Goal: Book appointment/travel/reservation

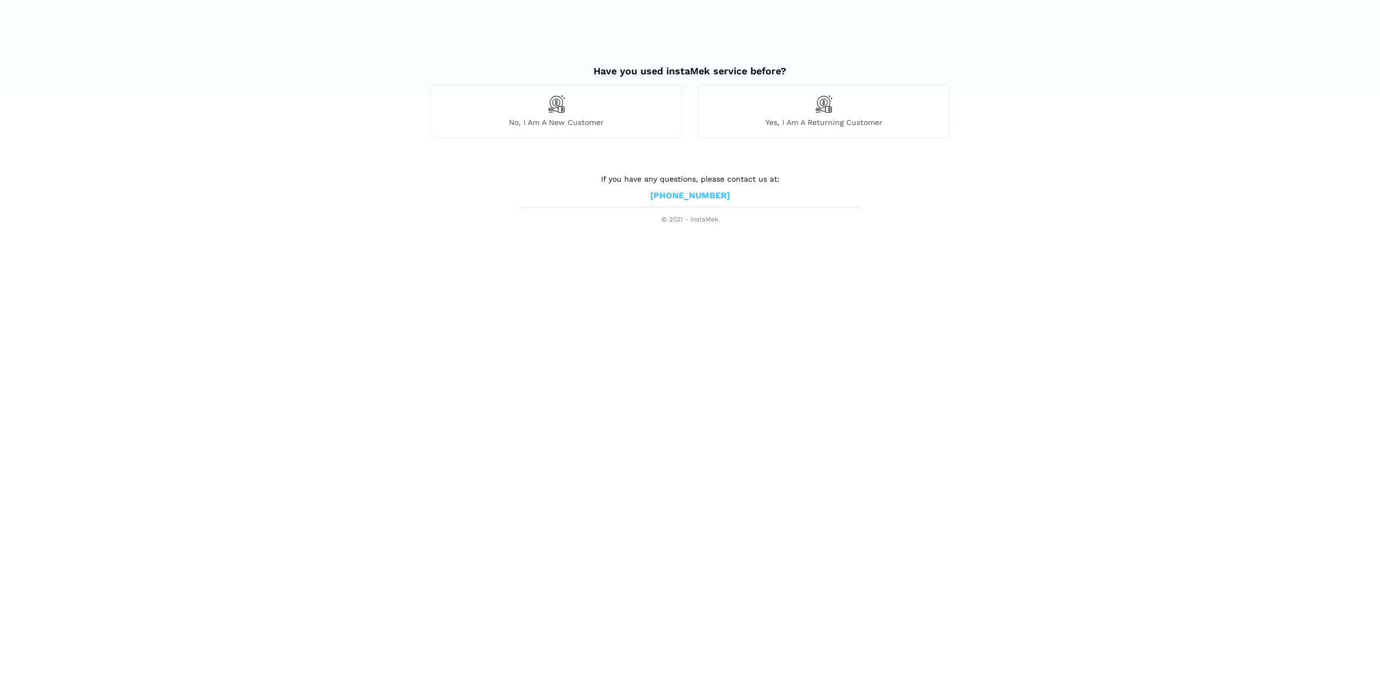
click at [830, 107] on img at bounding box center [823, 104] width 18 height 18
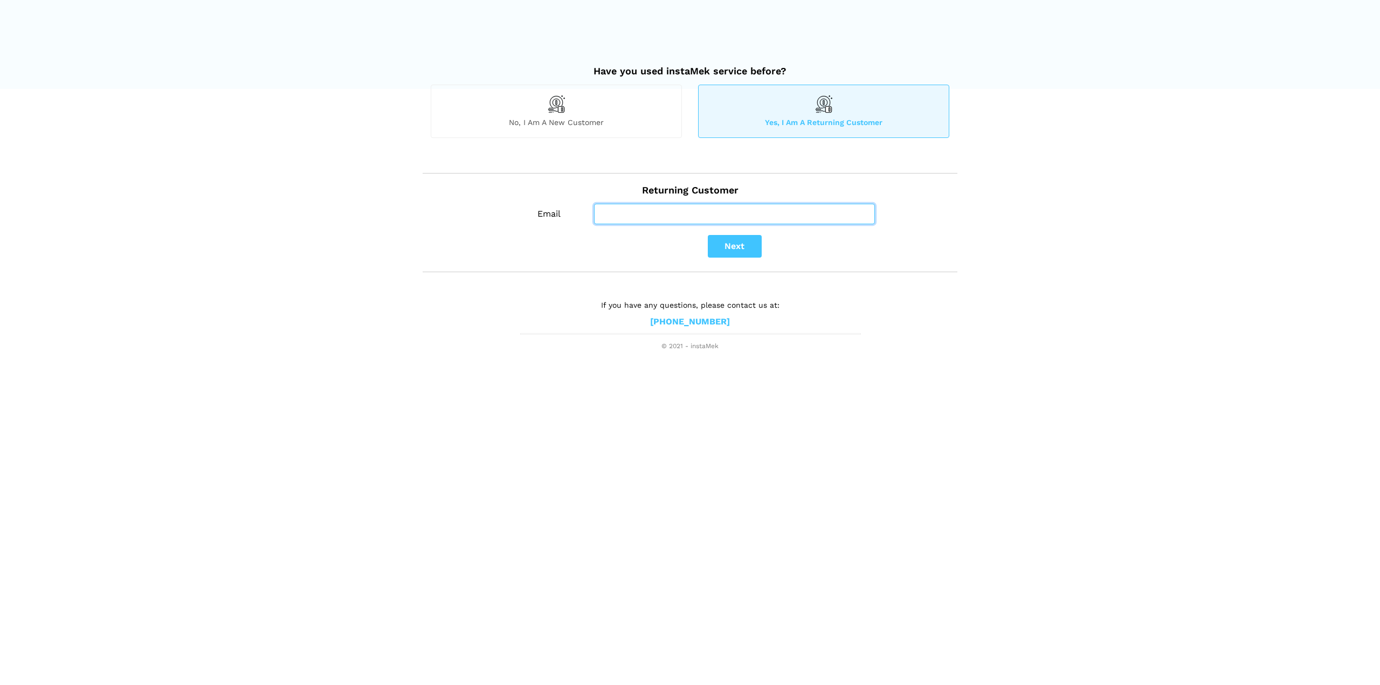
click at [605, 216] on input "Email" at bounding box center [734, 214] width 281 height 20
type input "[EMAIL_ADDRESS][DOMAIN_NAME]"
click at [735, 241] on button "Next" at bounding box center [735, 246] width 54 height 23
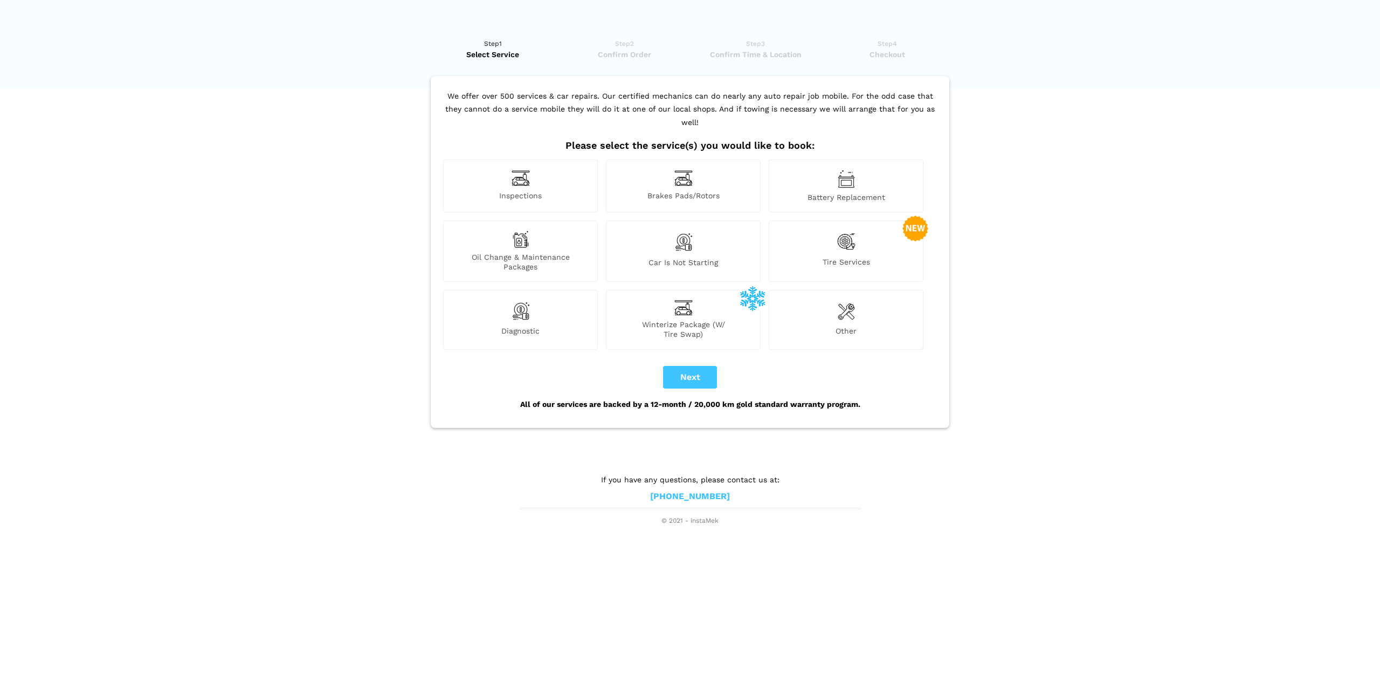
click at [495, 163] on div "Inspections" at bounding box center [520, 186] width 155 height 53
click at [693, 366] on button "Next" at bounding box center [690, 377] width 54 height 23
checkbox input "true"
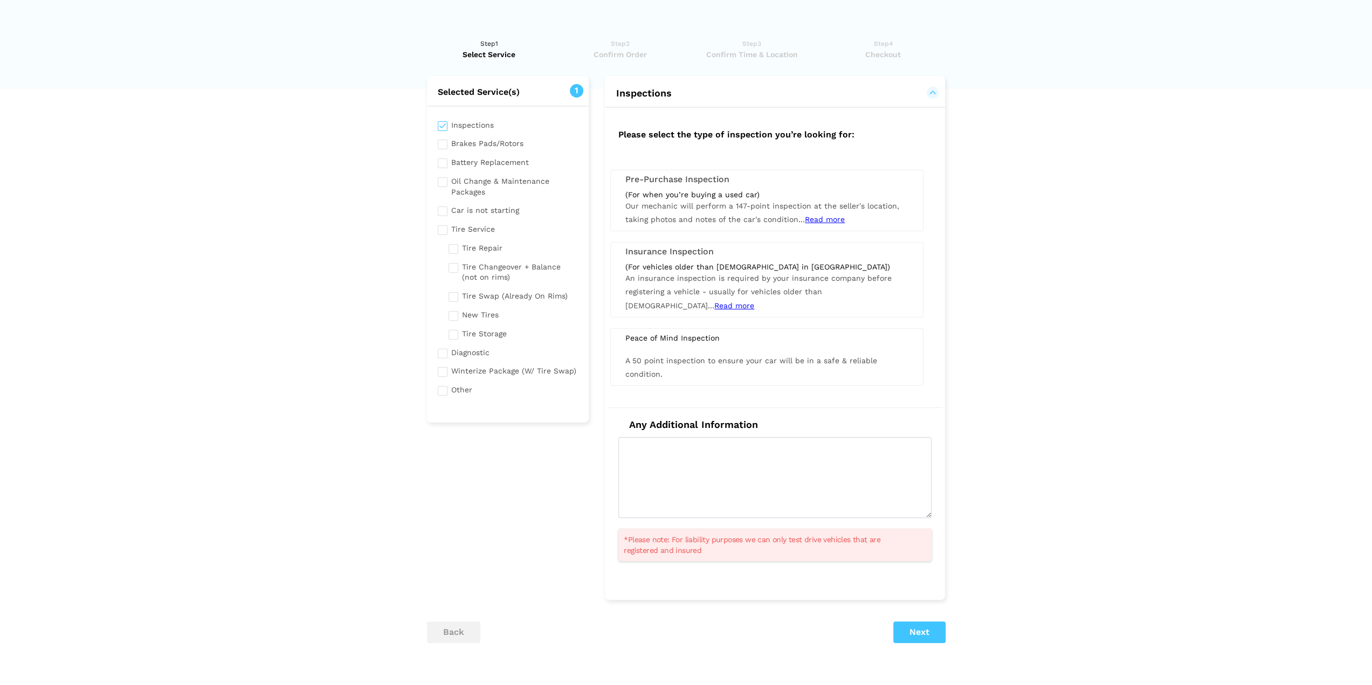
click at [707, 199] on div "(For when you’re buying a used car) Our mechanic will perform a 147-point inspe…" at bounding box center [766, 208] width 299 height 37
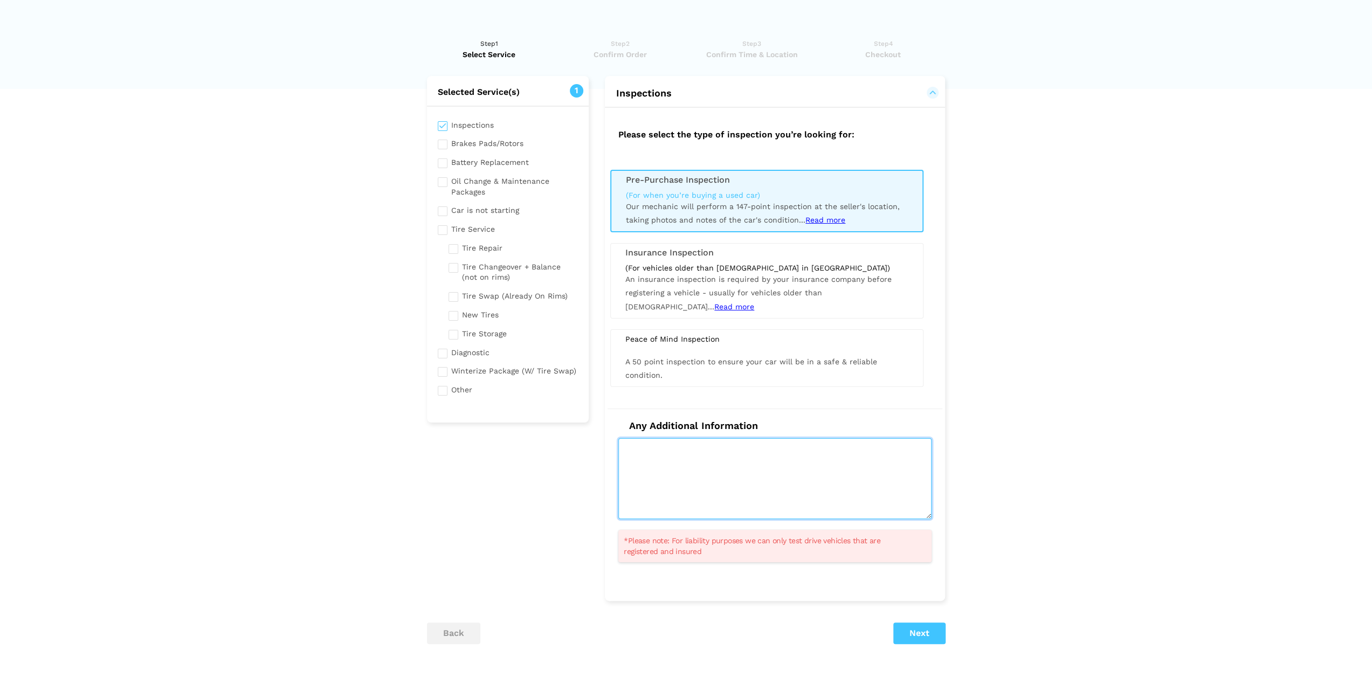
click at [692, 471] on textarea at bounding box center [774, 478] width 313 height 81
type textarea "h"
drag, startPoint x: 727, startPoint y: 446, endPoint x: 618, endPoint y: 446, distance: 108.9
click at [618, 446] on textarea "I need a "wheels off"" at bounding box center [774, 478] width 313 height 81
paste textarea "Need a wheels off inspection"
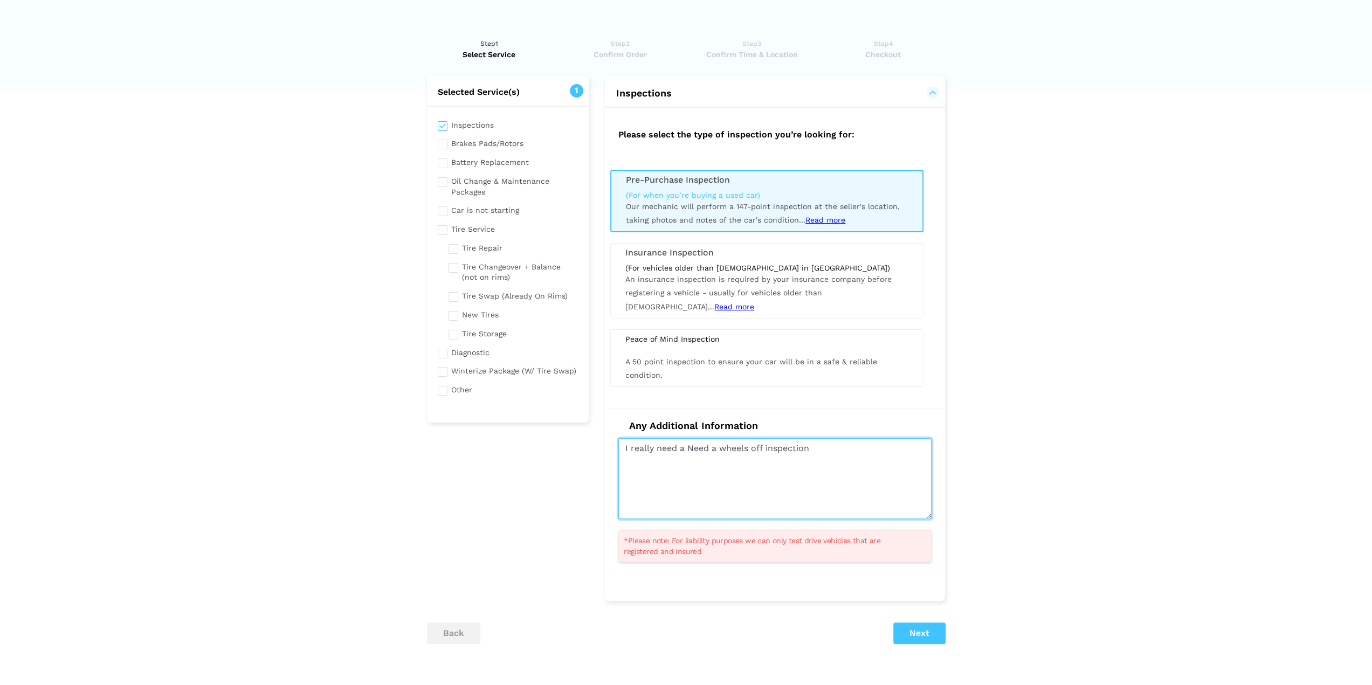
drag, startPoint x: 717, startPoint y: 446, endPoint x: 689, endPoint y: 446, distance: 27.5
click at [689, 446] on textarea "I really need a Need a wheels off inspection" at bounding box center [774, 478] width 313 height 81
click at [688, 446] on textarea "I really need a wheels off inspection" at bounding box center [774, 478] width 313 height 81
click at [734, 447] on textarea "I really need a 'wheels off inspection" at bounding box center [774, 478] width 313 height 81
click at [787, 444] on textarea "I really need a 'wheels off' inspection" at bounding box center [774, 478] width 313 height 81
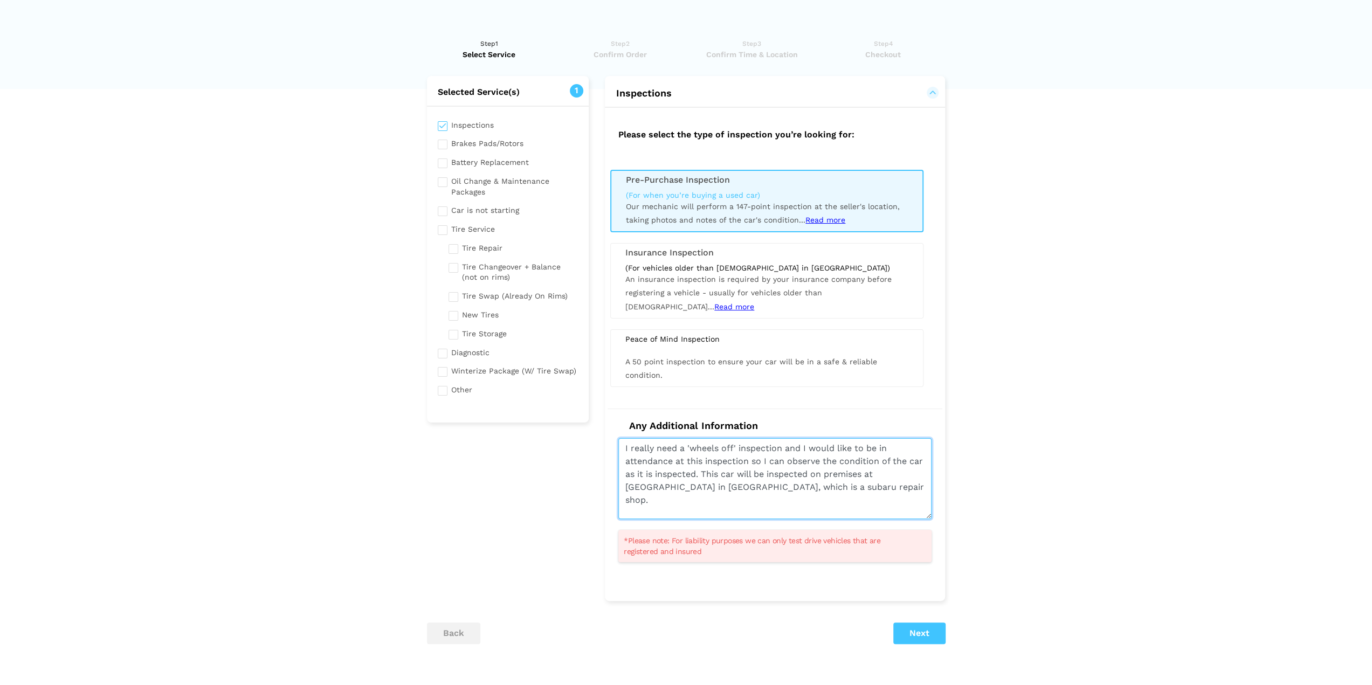
type textarea "I really need a 'wheels off' inspection and I would like to be in attendance at…"
click at [925, 637] on button "Next" at bounding box center [919, 634] width 52 height 22
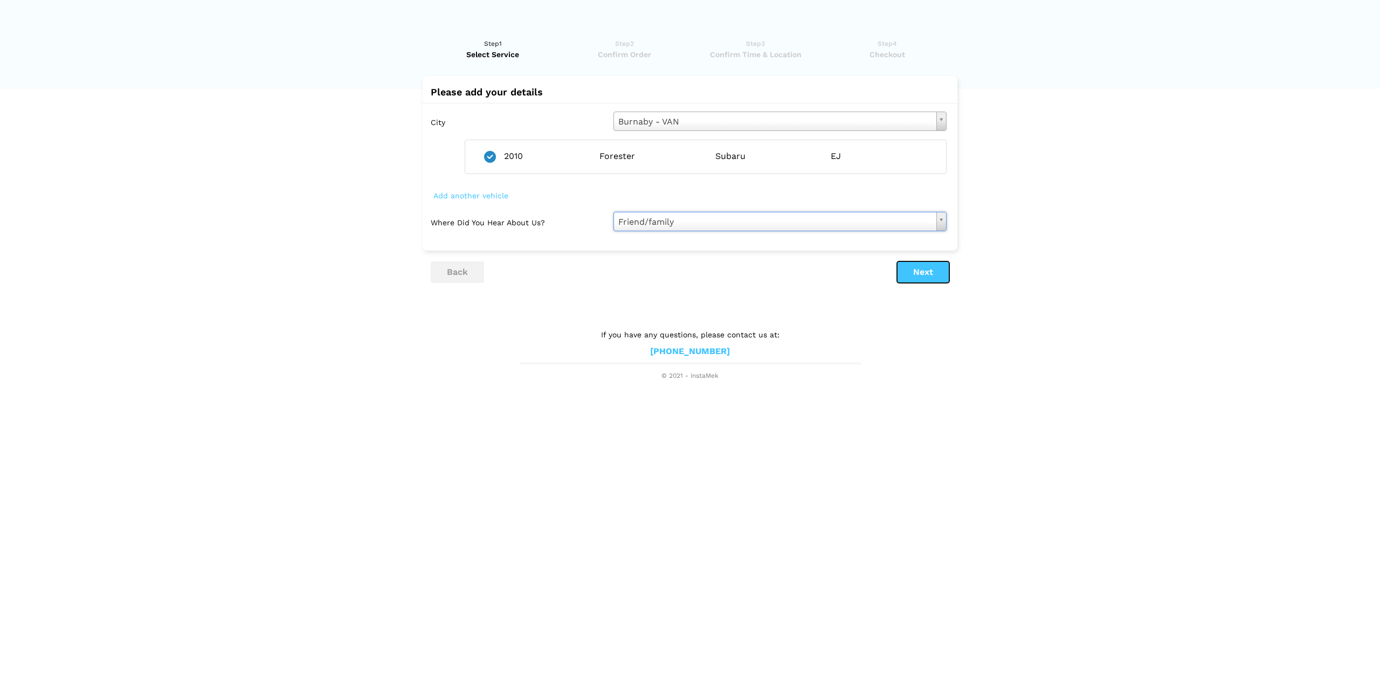
click at [922, 271] on button "Next" at bounding box center [923, 272] width 52 height 22
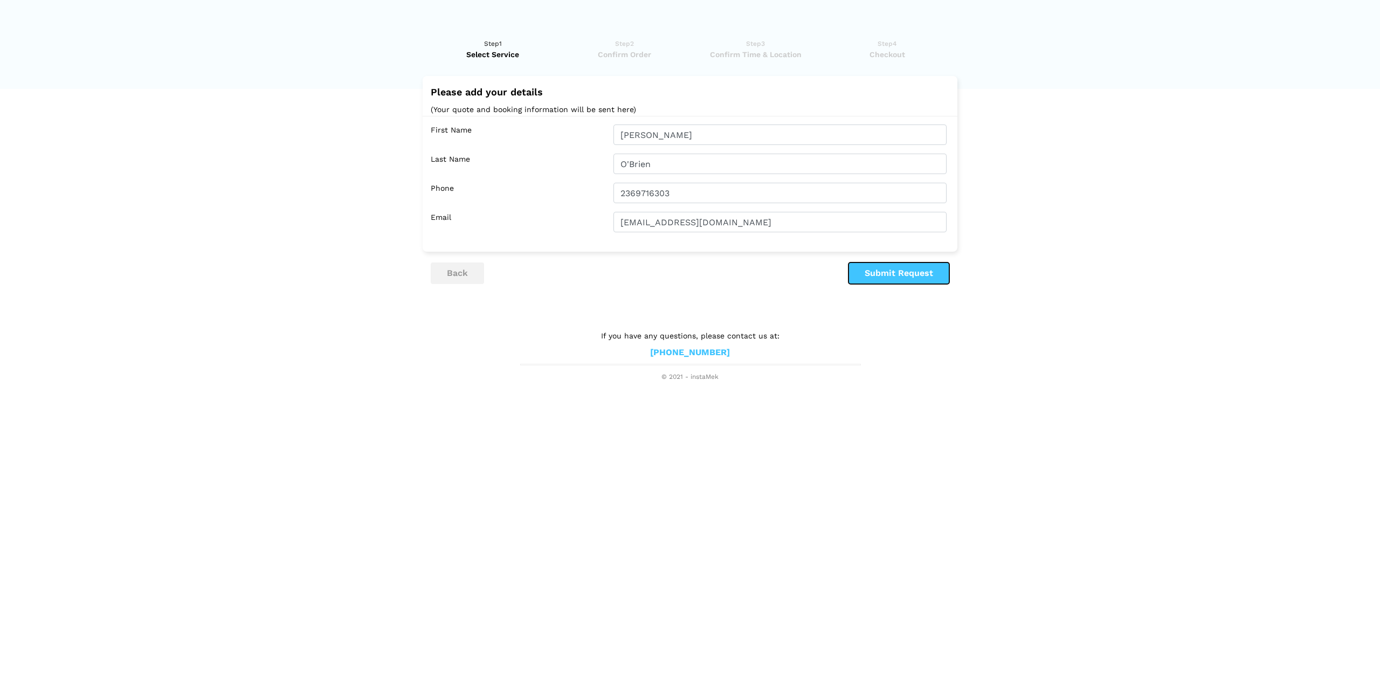
click at [893, 269] on button "Submit Request" at bounding box center [898, 273] width 101 height 22
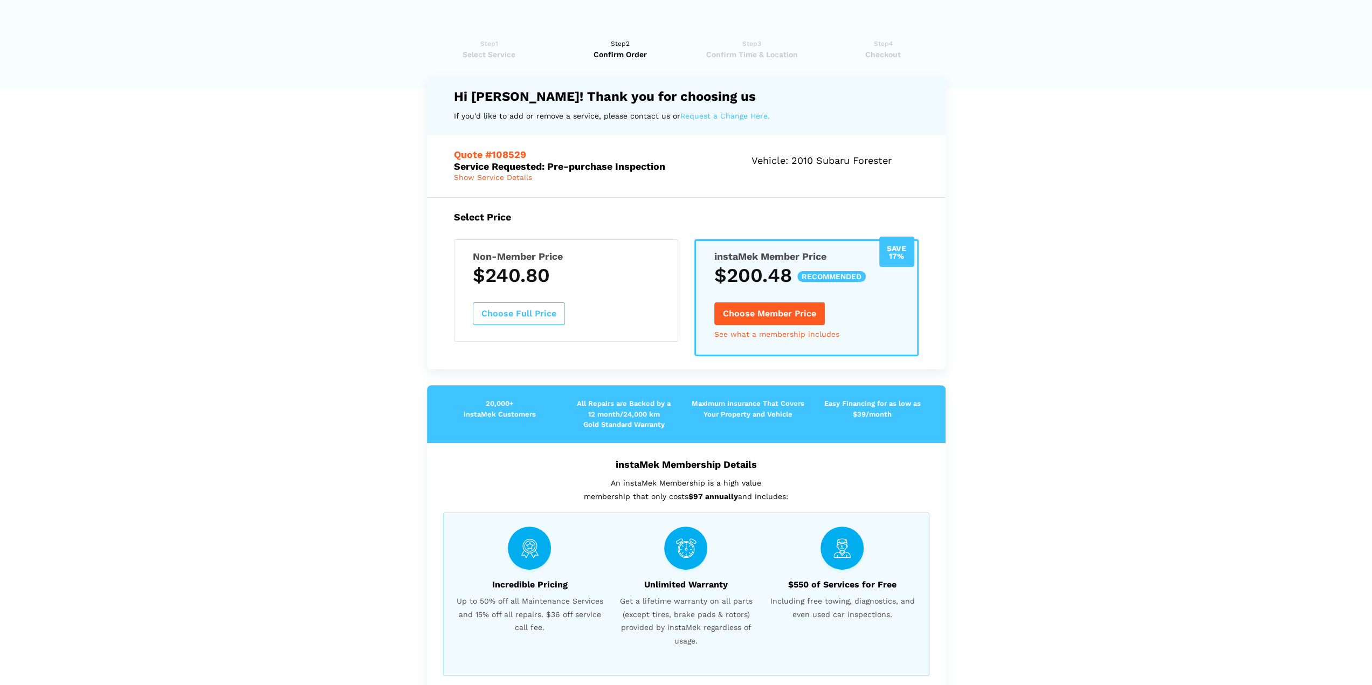
click at [534, 313] on button "Choose Full Price" at bounding box center [519, 313] width 92 height 23
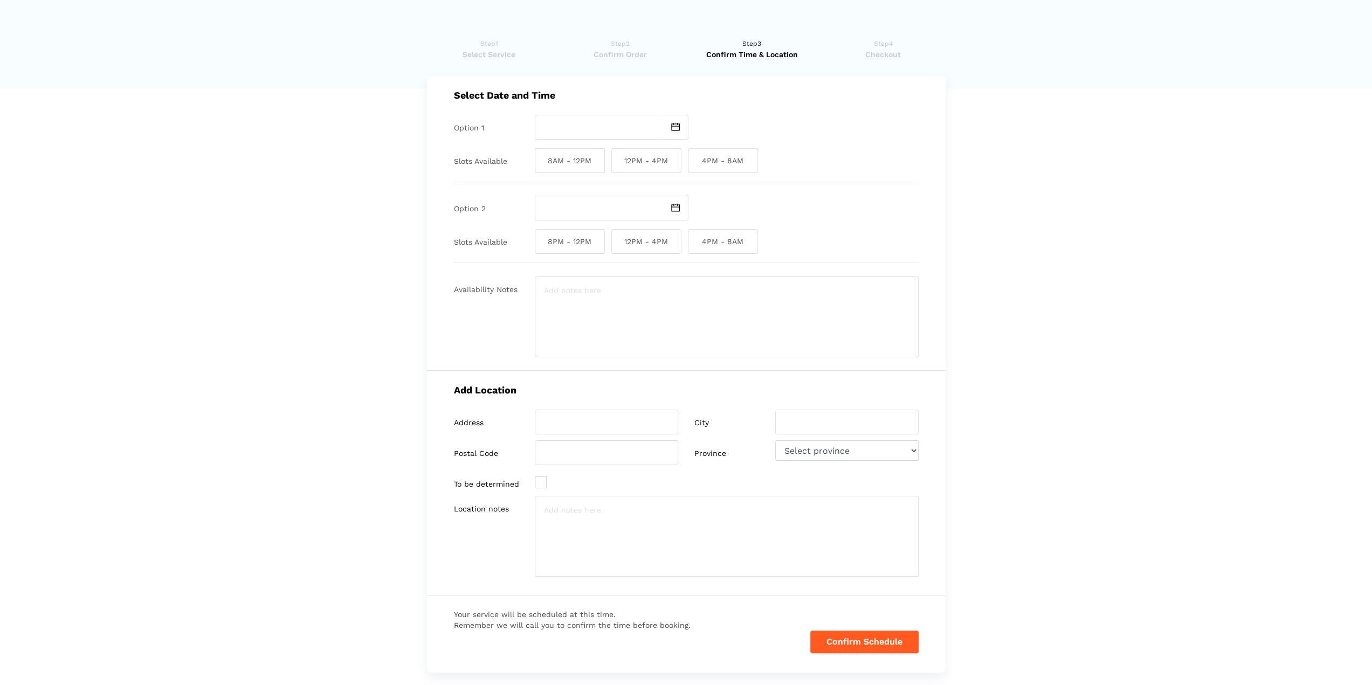
click at [677, 126] on img at bounding box center [675, 127] width 9 height 8
click at [558, 226] on td "18" at bounding box center [559, 225] width 13 height 13
type input "[DATE]"
click at [660, 160] on span "12PM - 4PM" at bounding box center [646, 160] width 70 height 25
click at [618, 160] on input "12PM - 4PM" at bounding box center [614, 160] width 7 height 25
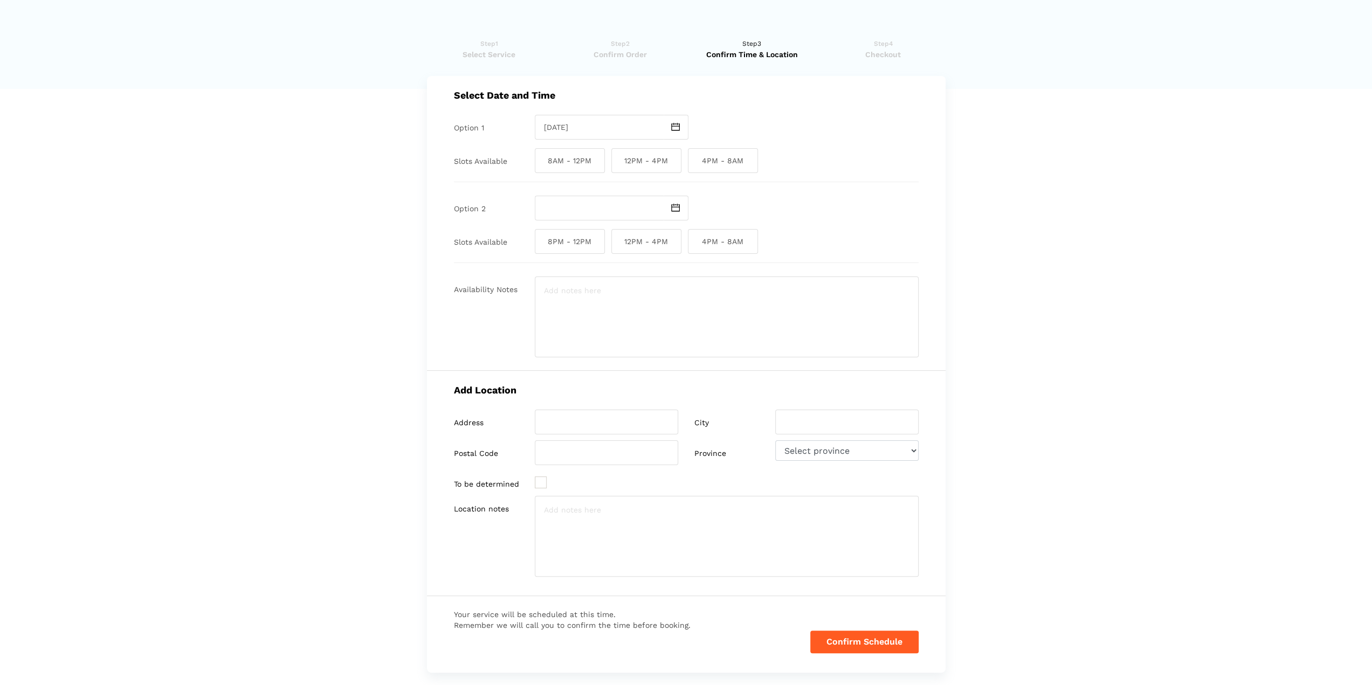
checkbox input "true"
click at [675, 207] on img at bounding box center [675, 208] width 9 height 8
click at [571, 305] on td "19" at bounding box center [572, 306] width 13 height 13
type input "[DATE]"
click at [567, 240] on span "8AM - 12PM" at bounding box center [570, 241] width 70 height 25
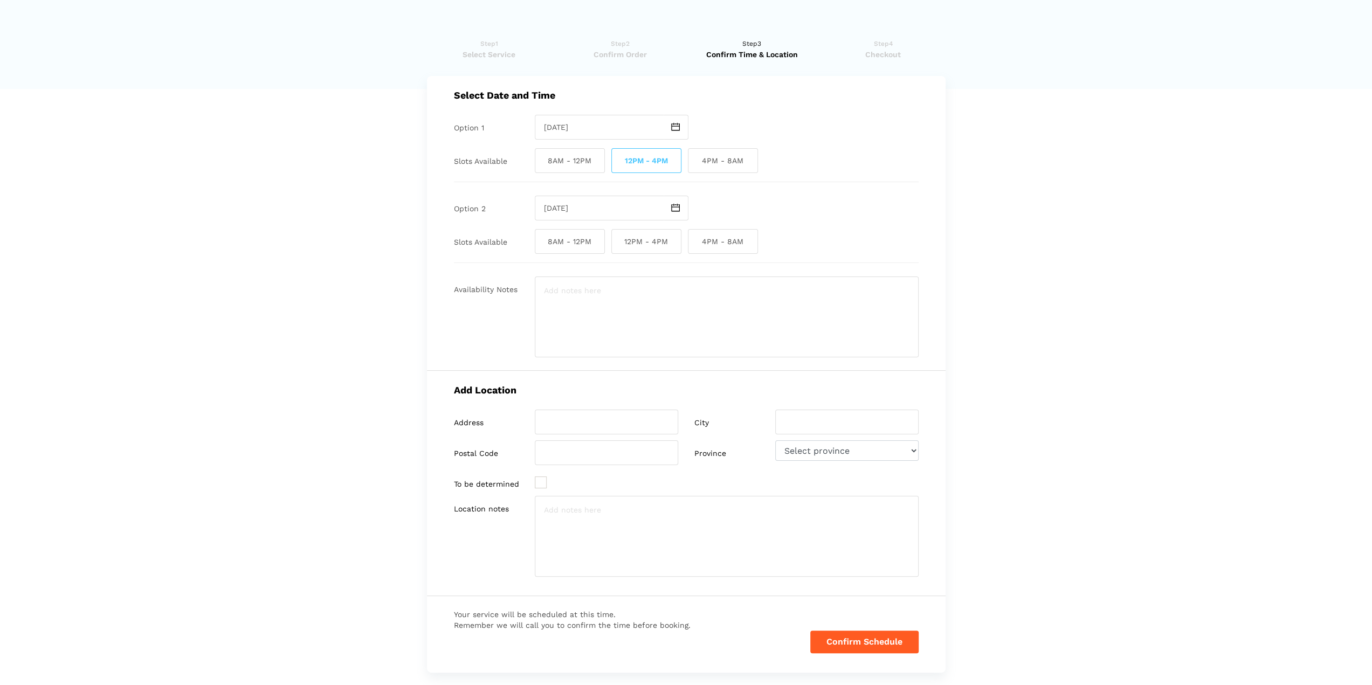
click at [542, 240] on input "8AM - 12PM" at bounding box center [538, 241] width 7 height 25
checkbox input "true"
click at [582, 309] on textarea at bounding box center [727, 317] width 384 height 81
type textarea "I am also available [DATE][DATE] - but I understand that instamek doesn't have …"
click at [558, 423] on input "search" at bounding box center [606, 422] width 143 height 25
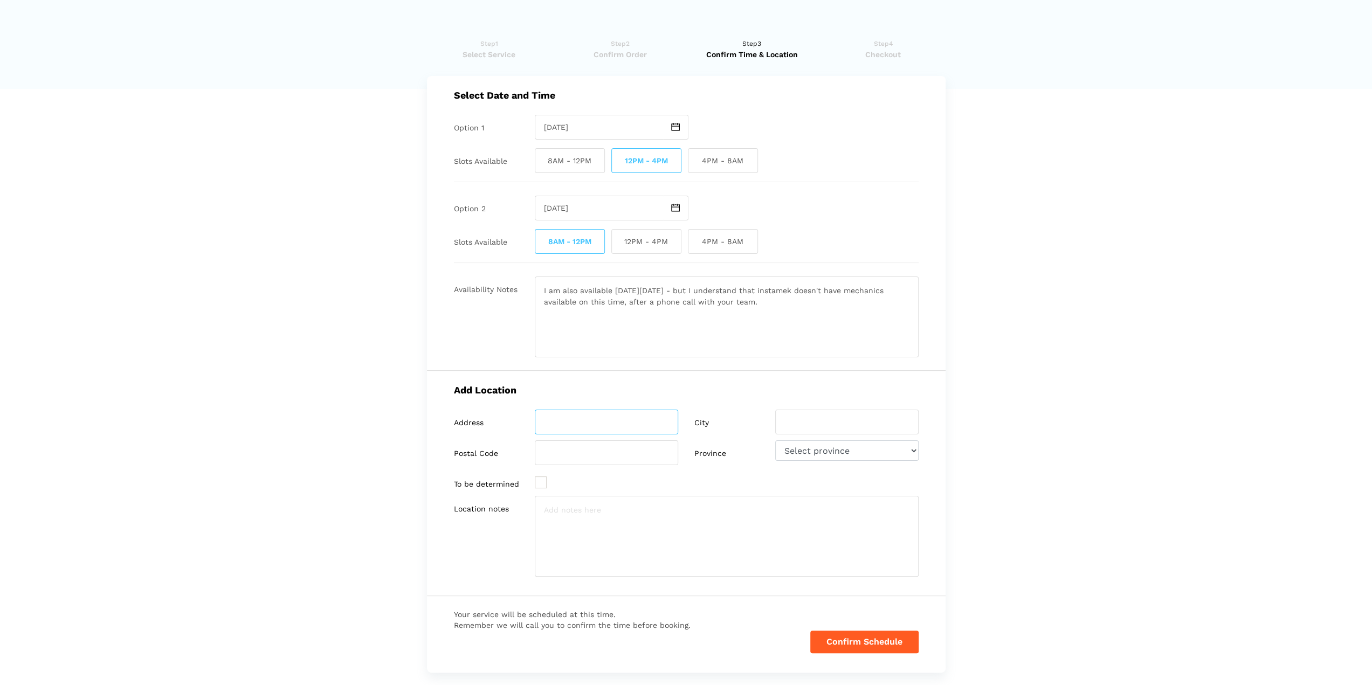
paste input "[STREET_ADDRESS]"
drag, startPoint x: 632, startPoint y: 420, endPoint x: 661, endPoint y: 418, distance: 29.2
click at [661, 418] on input "[STREET_ADDRESS]" at bounding box center [606, 422] width 143 height 25
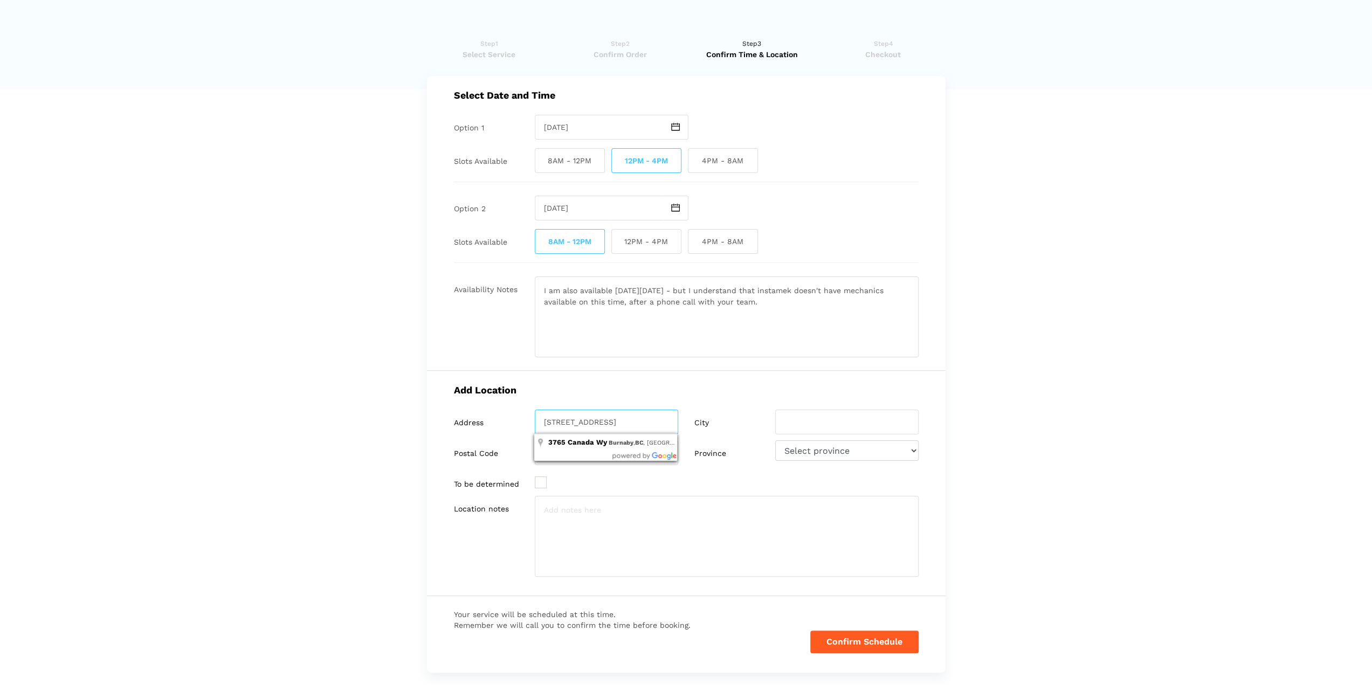
type input "[STREET_ADDRESS]"
click at [606, 494] on div "To be determined" at bounding box center [566, 483] width 240 height 25
click at [568, 450] on input "search" at bounding box center [606, 452] width 143 height 25
paste input "V5G 1G5"
type input "V5G 1G5"
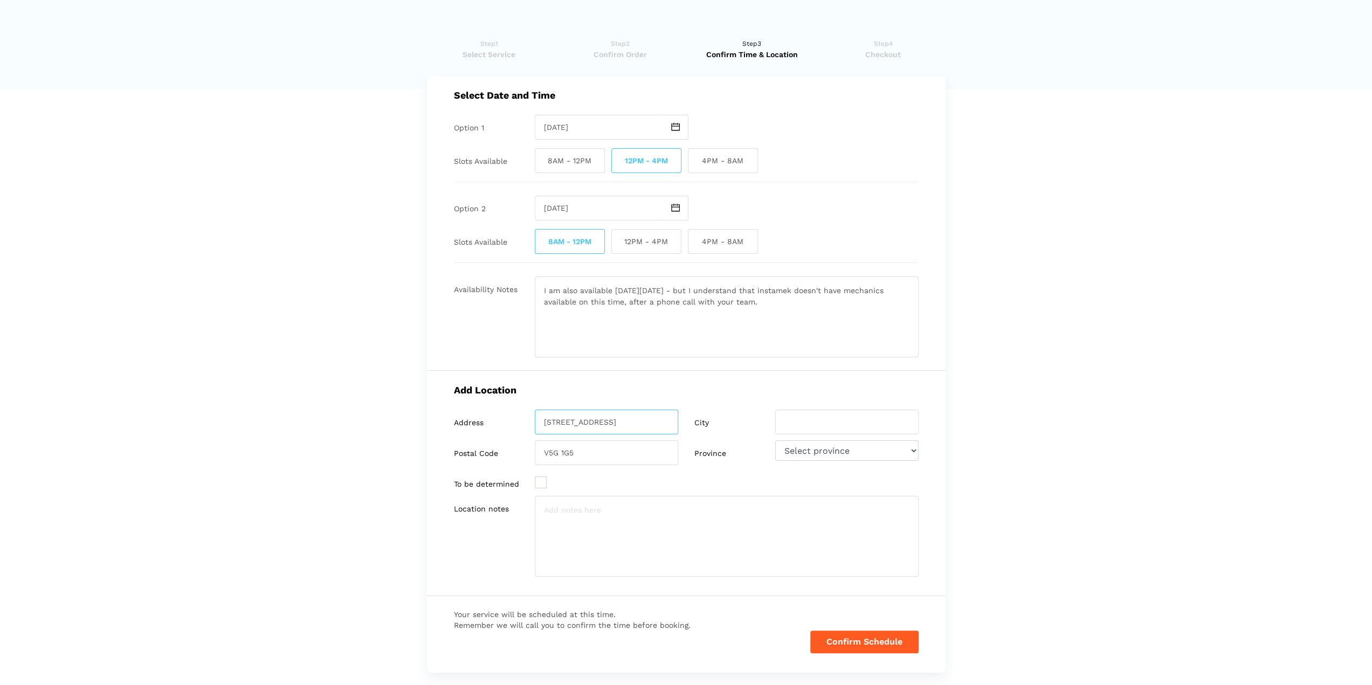
click at [575, 422] on input "[STREET_ADDRESS]" at bounding box center [606, 422] width 143 height 25
drag, startPoint x: 606, startPoint y: 421, endPoint x: 654, endPoint y: 424, distance: 48.0
click at [654, 424] on input "[STREET_ADDRESS]" at bounding box center [606, 422] width 143 height 25
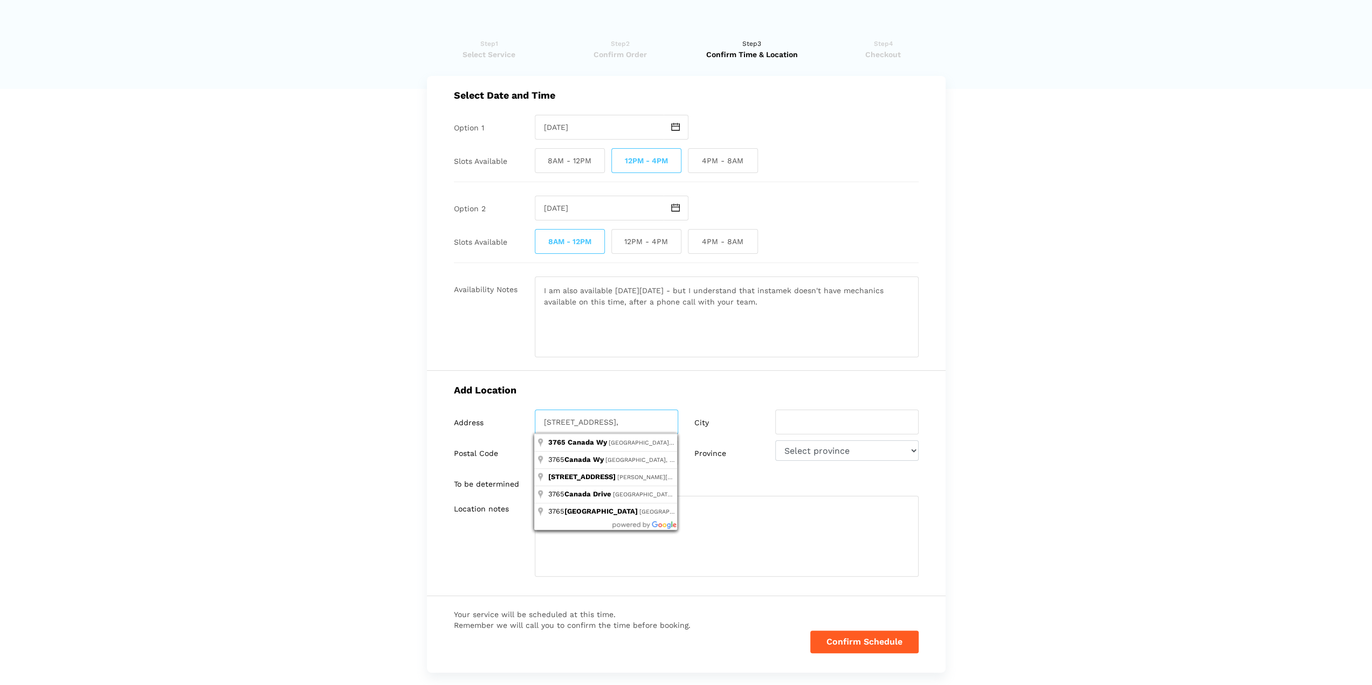
type input "[STREET_ADDRESS],"
click at [830, 424] on input "search" at bounding box center [846, 422] width 143 height 25
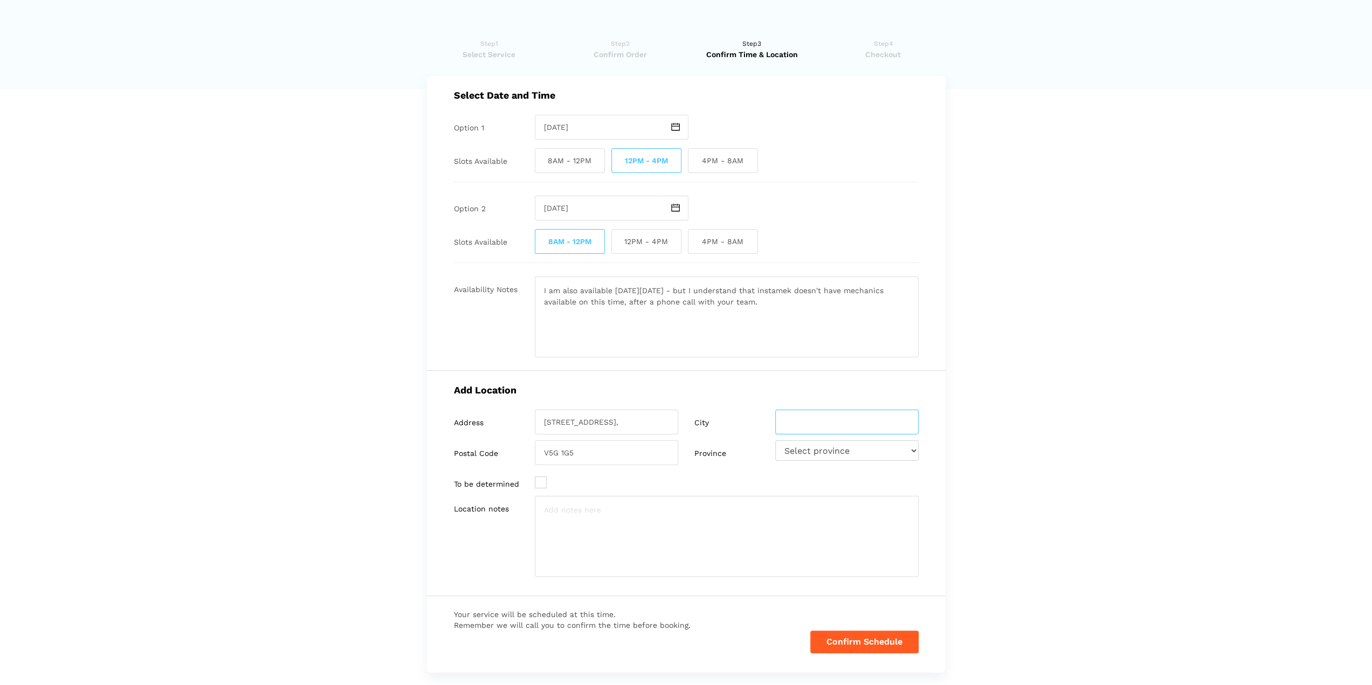
paste input "Burnaby, [GEOGRAPHIC_DATA]"
type input "Burnaby"
click at [855, 448] on select "Select province [GEOGRAPHIC_DATA] [GEOGRAPHIC_DATA] [GEOGRAPHIC_DATA] [US_STATE]" at bounding box center [846, 450] width 143 height 20
select select "BC"
click at [775, 440] on select "Select province [GEOGRAPHIC_DATA] [GEOGRAPHIC_DATA] [GEOGRAPHIC_DATA] [US_STATE]" at bounding box center [846, 450] width 143 height 20
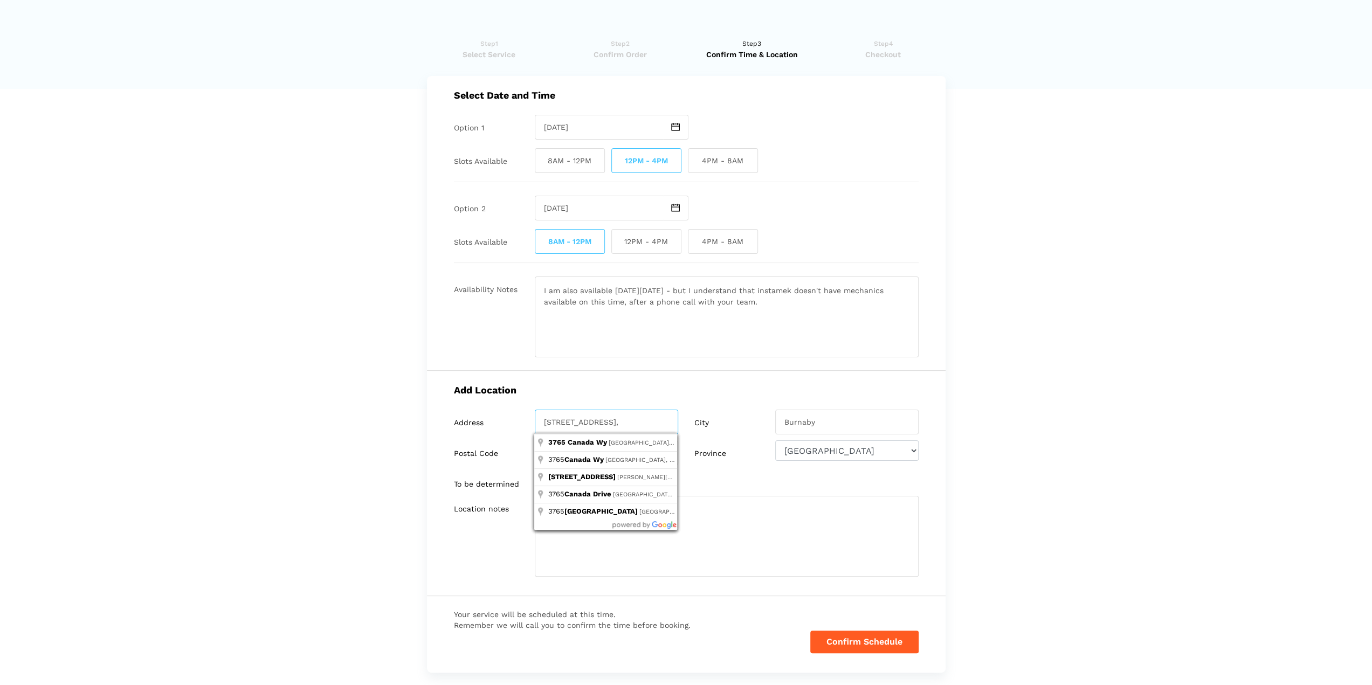
click at [617, 425] on input "[STREET_ADDRESS]," at bounding box center [606, 422] width 143 height 25
click at [583, 395] on div "Add Location Address [STREET_ADDRESS] City [GEOGRAPHIC_DATA] Postal Code V5G 1G…" at bounding box center [686, 483] width 519 height 225
click at [619, 426] on input "[STREET_ADDRESS]" at bounding box center [606, 422] width 143 height 25
type input "[STREET_ADDRESS]"
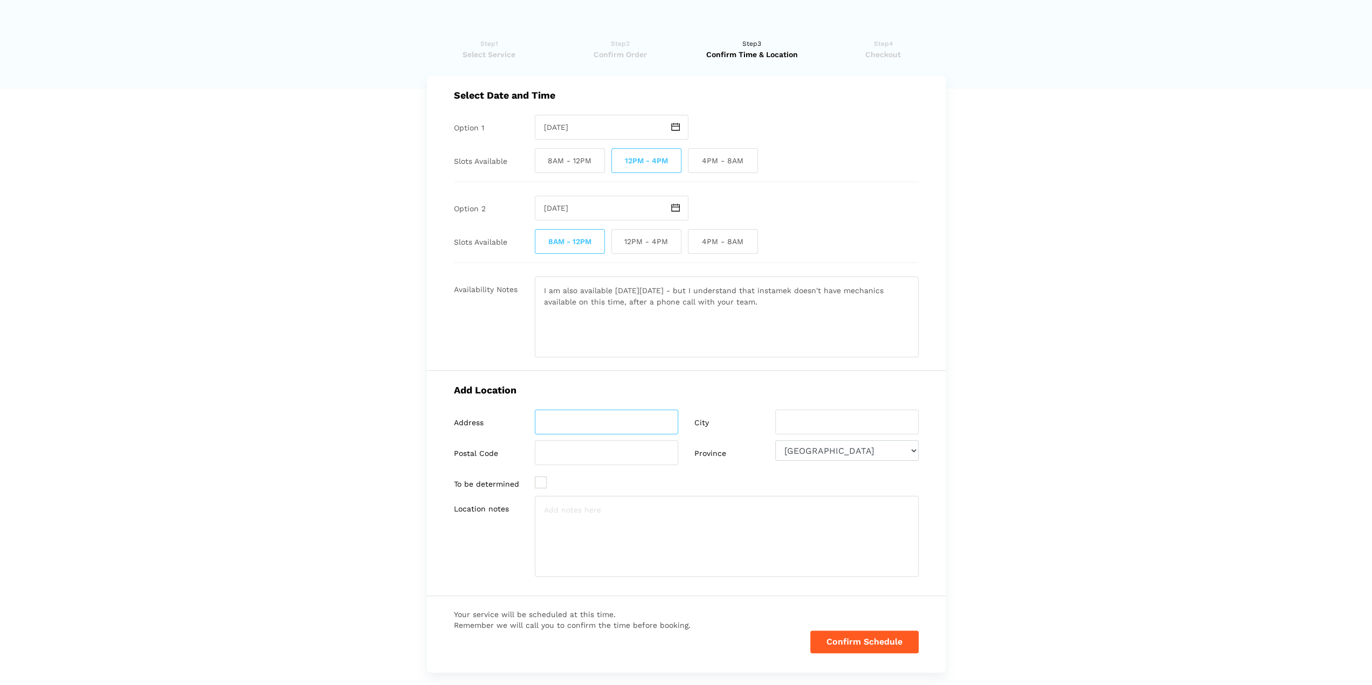
click at [594, 420] on input "search" at bounding box center [606, 422] width 143 height 25
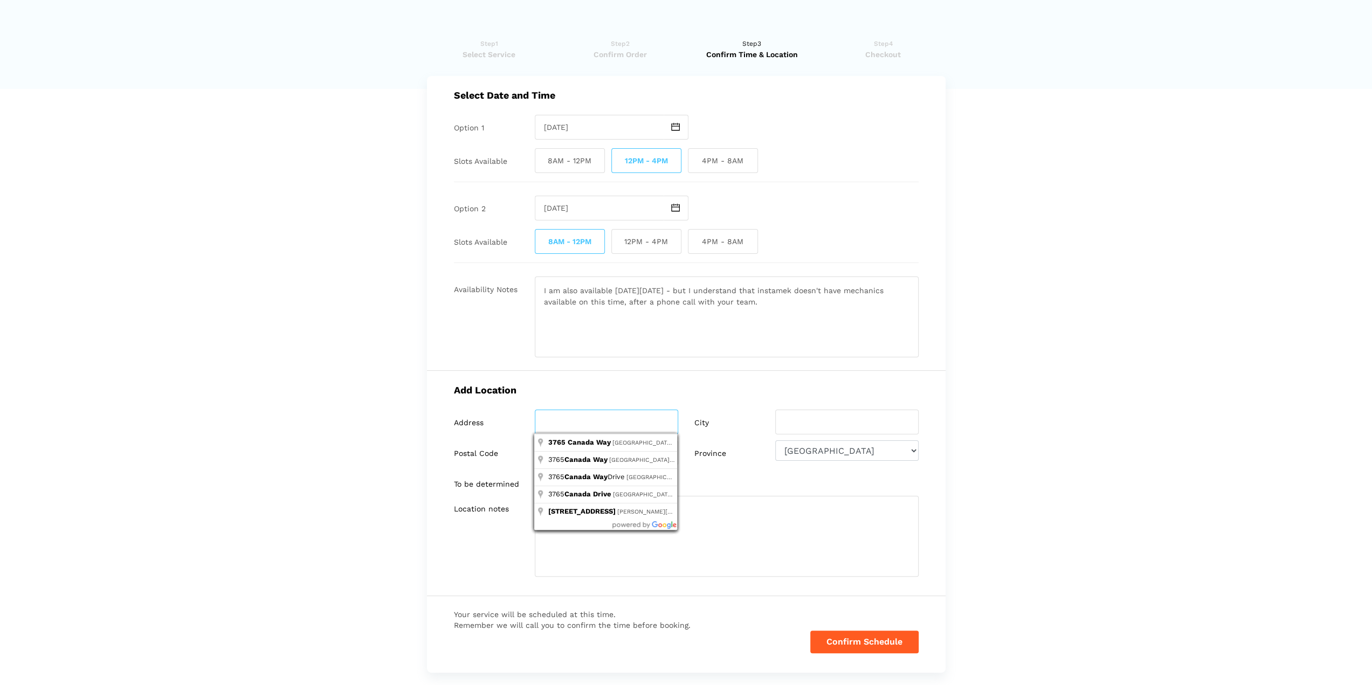
paste input "Burnaby, [GEOGRAPHIC_DATA]"
type input "Burnaby, [GEOGRAPHIC_DATA]"
type input "[STREET_ADDRESS]"
click at [828, 418] on input "search" at bounding box center [846, 422] width 143 height 25
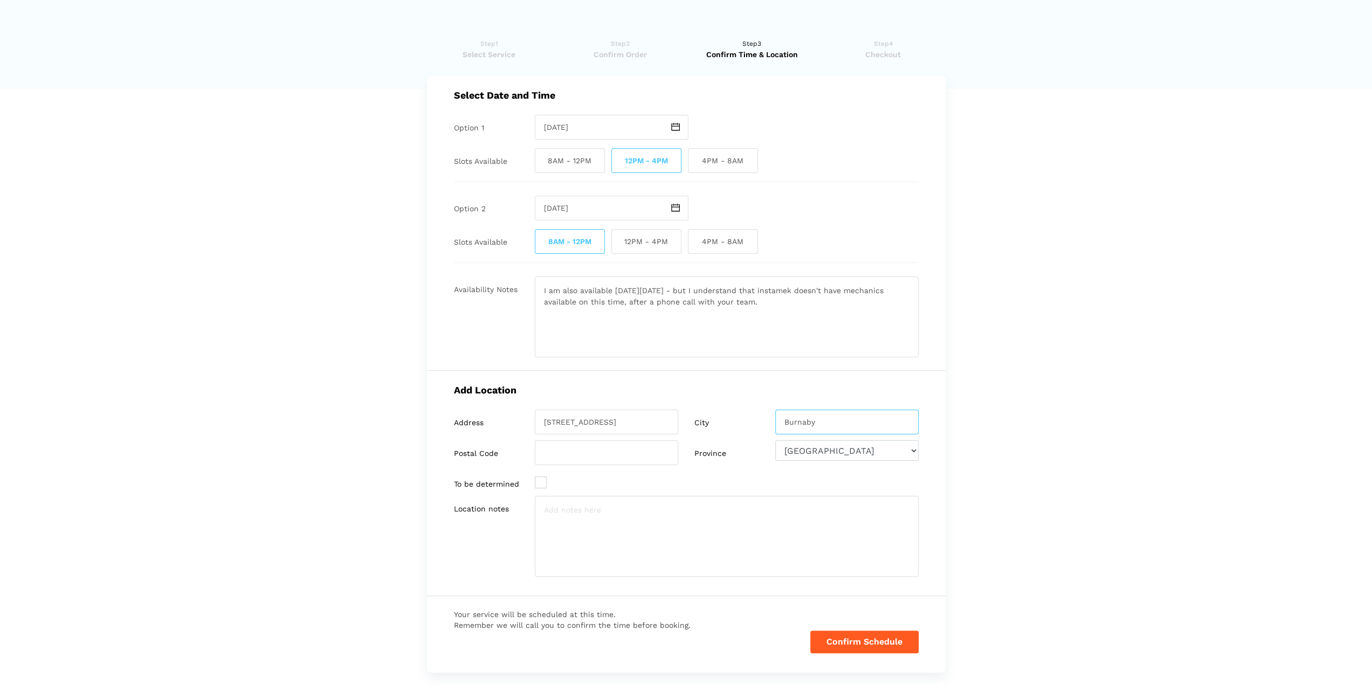
type input "Burnaby"
click at [565, 445] on input "search" at bounding box center [606, 452] width 143 height 25
paste input "V5G 1G5"
type input "V5G 1G5"
click at [575, 508] on textarea at bounding box center [727, 536] width 384 height 81
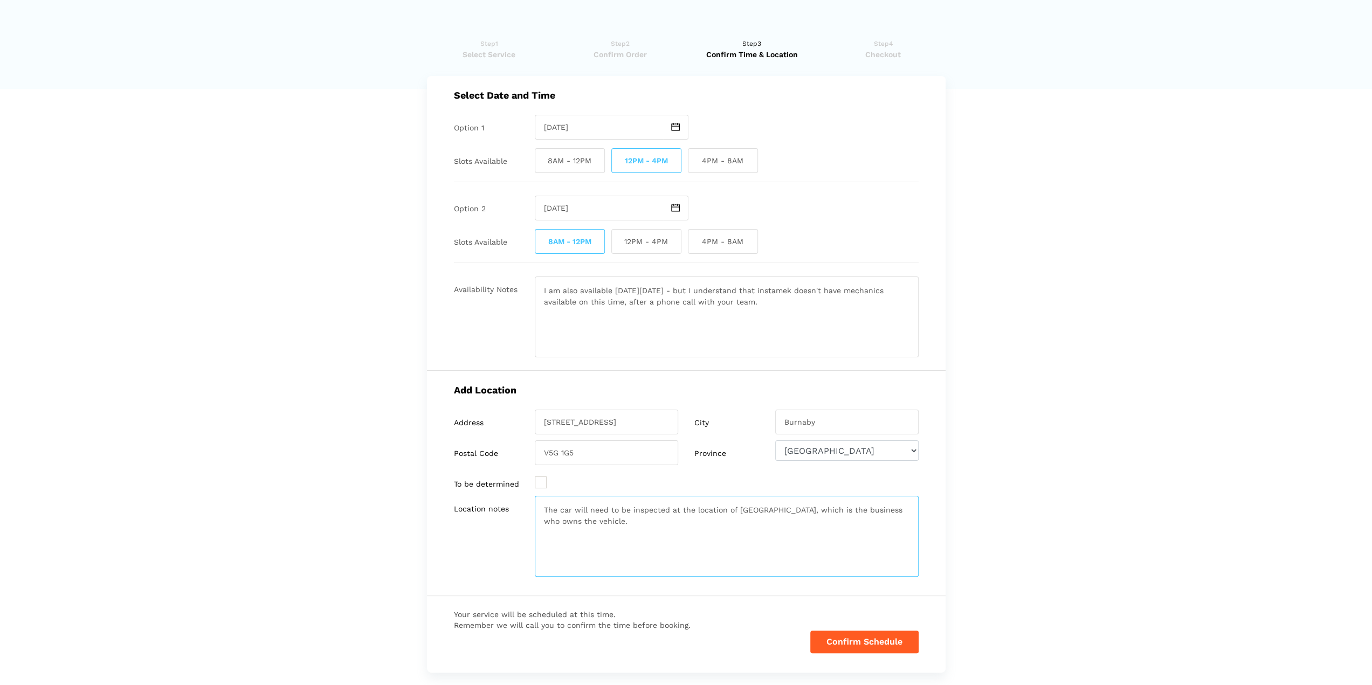
type textarea "The car will need to be inspected at the location of [GEOGRAPHIC_DATA], which i…"
click at [882, 643] on button "Confirm Schedule" at bounding box center [864, 642] width 108 height 23
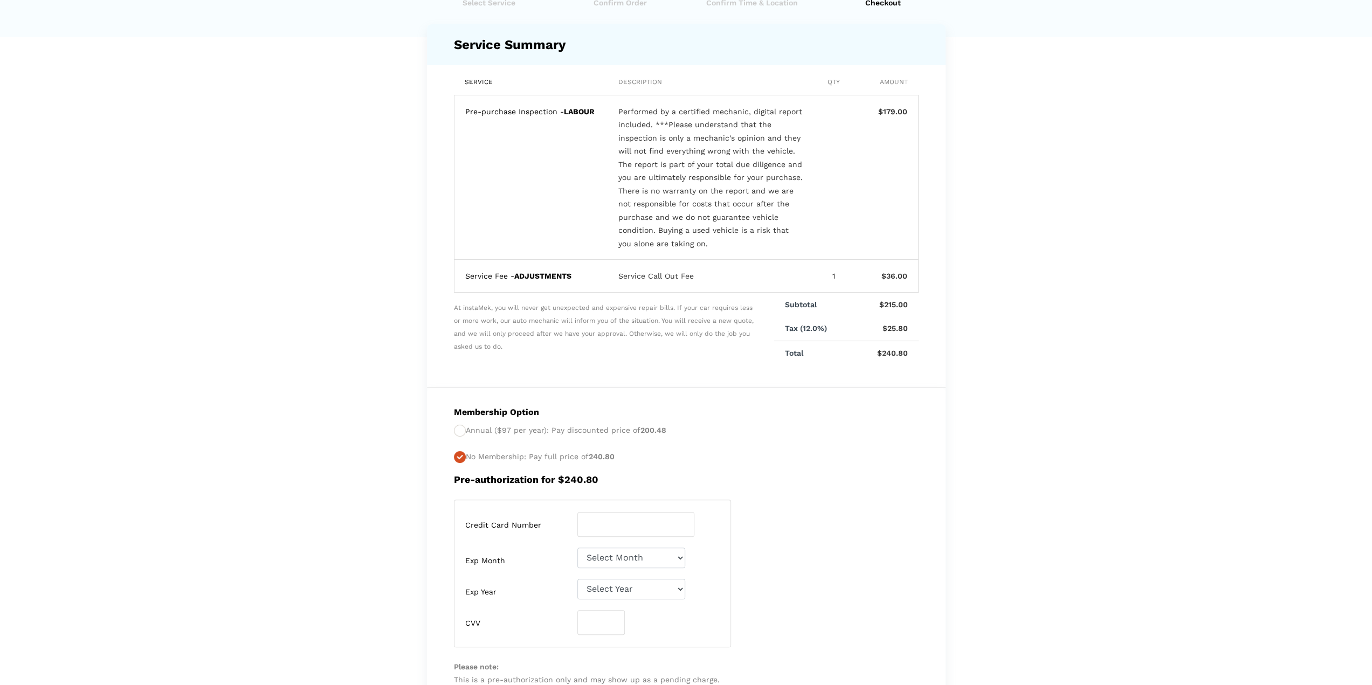
scroll to position [108, 0]
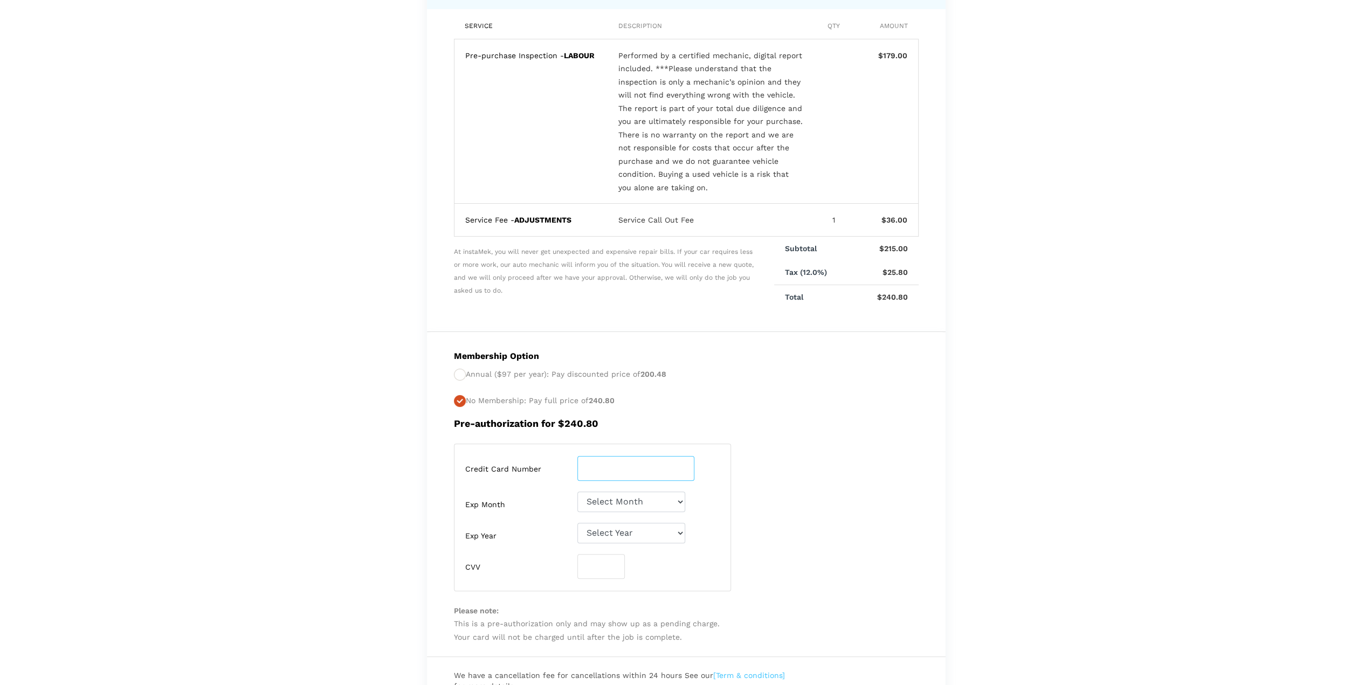
click at [621, 469] on input "number" at bounding box center [635, 468] width 117 height 25
type input "[CREDIT_CARD_NUMBER]"
click at [586, 501] on select "Select Month [DATE]-[DATE]-[DATE]-[DATE]-[DATE]-[DATE]-[DATE]-[DATE]-[DATE]-[DA…" at bounding box center [631, 502] width 108 height 20
select select "02"
click at [577, 492] on select "Select Month [DATE]-[DATE]-[DATE]-[DATE]-[DATE]-[DATE]-[DATE]-[DATE]-[DATE]-[DA…" at bounding box center [631, 502] width 108 height 20
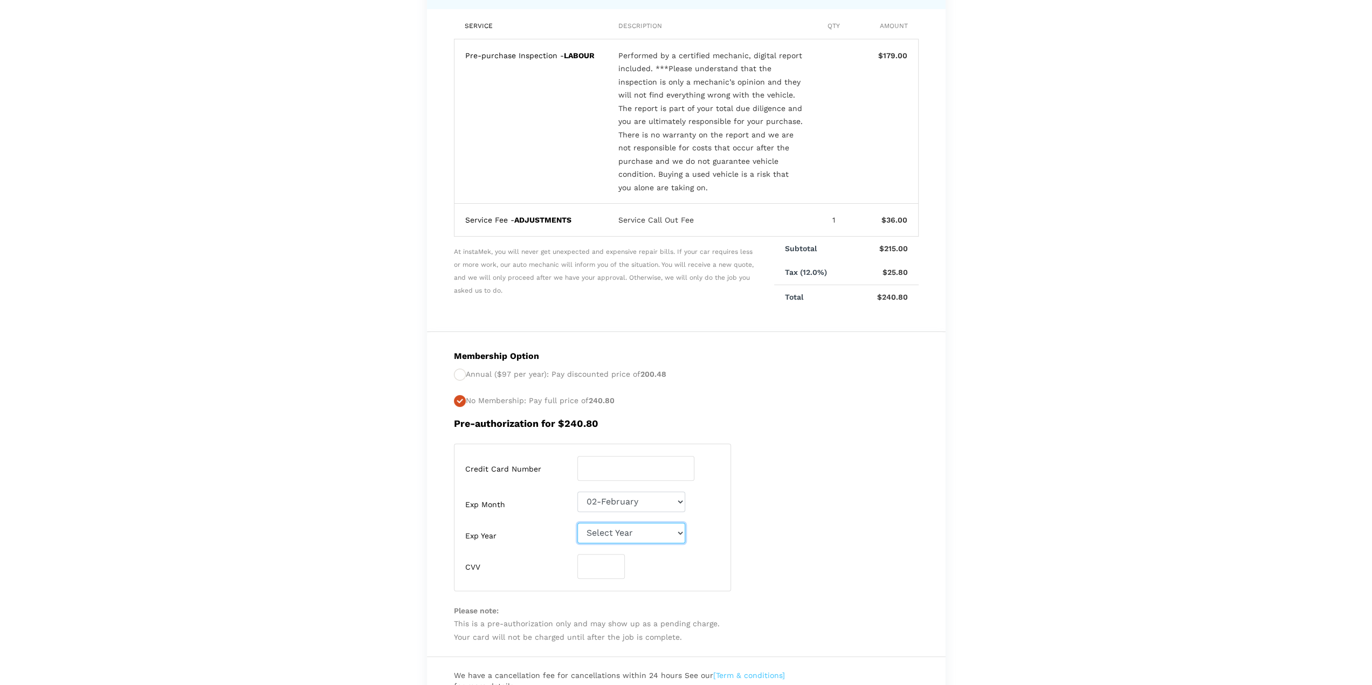
click at [610, 529] on select "Select Year [DATE] 2026 2027 2028 2029 2030 2031 2032 2033 2034 2035 2036 2037 …" at bounding box center [631, 533] width 108 height 20
select select "2027"
click at [577, 523] on select "Select Year [DATE] 2026 2027 2028 2029 2030 2031 2032 2033 2034 2035 2036 2037 …" at bounding box center [631, 533] width 108 height 20
click at [607, 570] on input "number" at bounding box center [600, 566] width 47 height 25
type input "510"
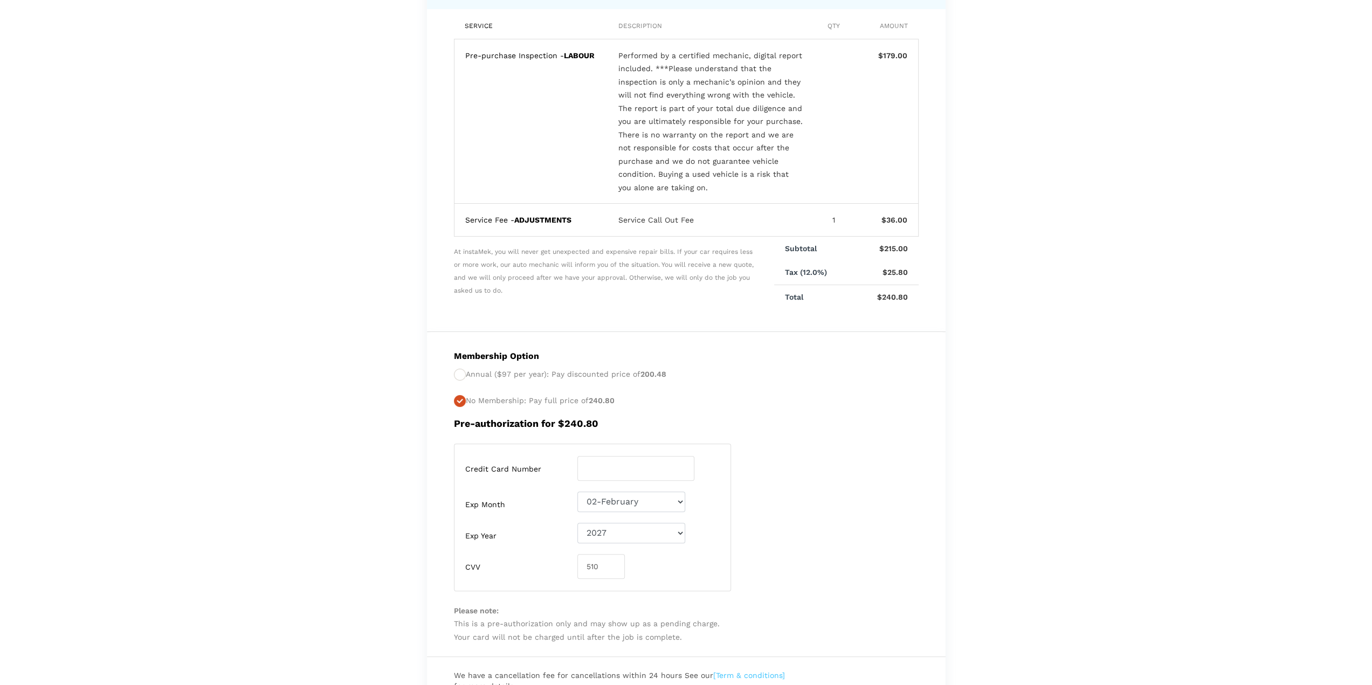
click at [472, 587] on div "Credit Card Number [CREDIT_CARD_NUMBER] Exp Month Select Month [DATE]-[DATE]-[D…" at bounding box center [592, 518] width 277 height 148
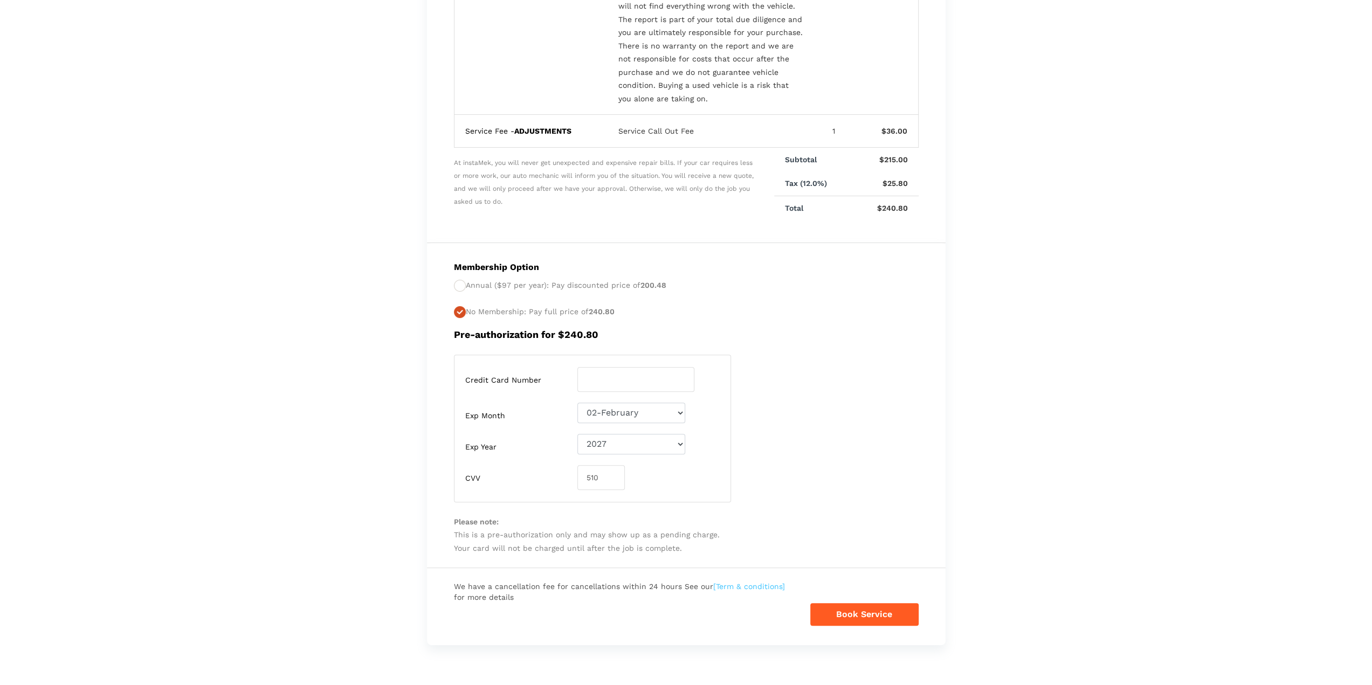
scroll to position [216, 0]
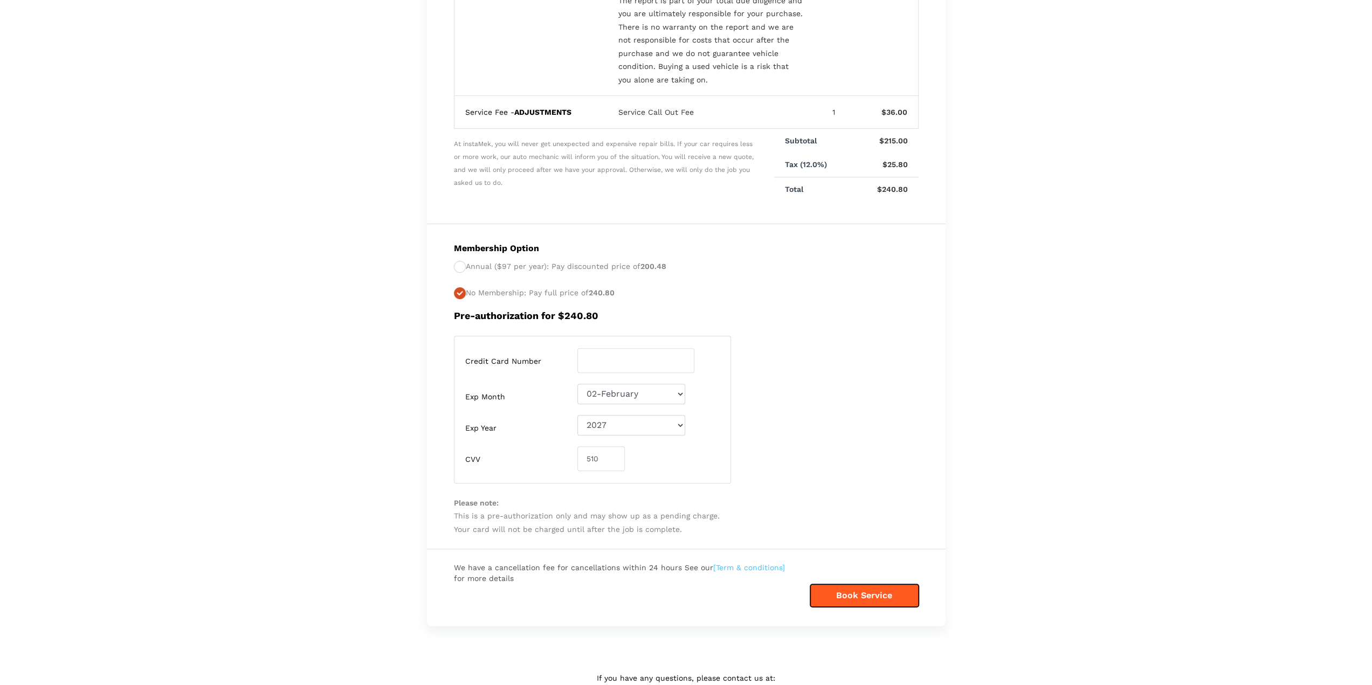
click at [897, 590] on button "Book Service" at bounding box center [864, 595] width 108 height 23
